Goal: Task Accomplishment & Management: Use online tool/utility

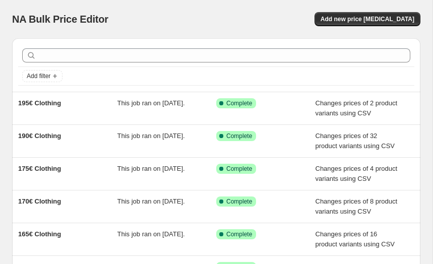
click at [360, 10] on div "NA Bulk Price Editor. This page is ready NA Bulk Price Editor Add new price [ME…" at bounding box center [216, 19] width 408 height 38
click at [359, 12] on button "Add new price [MEDICAL_DATA]" at bounding box center [367, 19] width 106 height 14
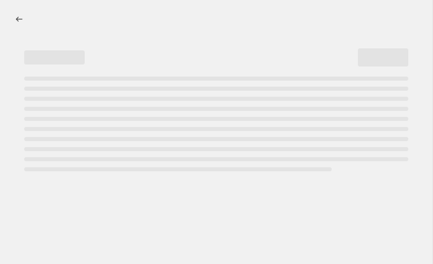
select select "percentage"
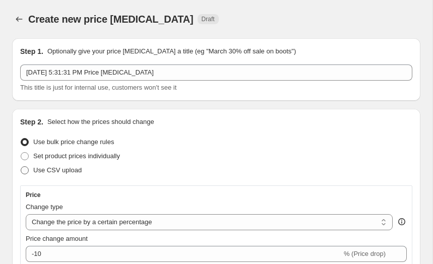
click at [43, 167] on span "Use CSV upload" at bounding box center [57, 170] width 48 height 8
click at [21, 167] on input "Use CSV upload" at bounding box center [21, 166] width 1 height 1
radio input "true"
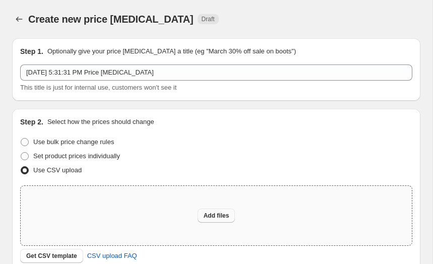
click at [220, 218] on span "Add files" at bounding box center [217, 216] width 26 height 8
click at [72, 255] on span "Get CSV template" at bounding box center [51, 256] width 51 height 8
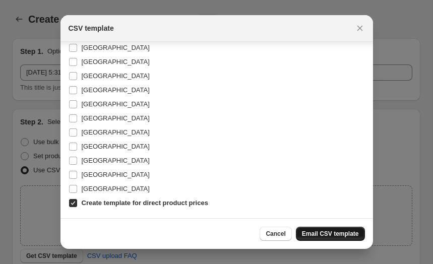
scroll to position [272, 0]
click at [324, 236] on span "Email CSV template" at bounding box center [330, 234] width 57 height 8
